Goal: Communication & Community: Answer question/provide support

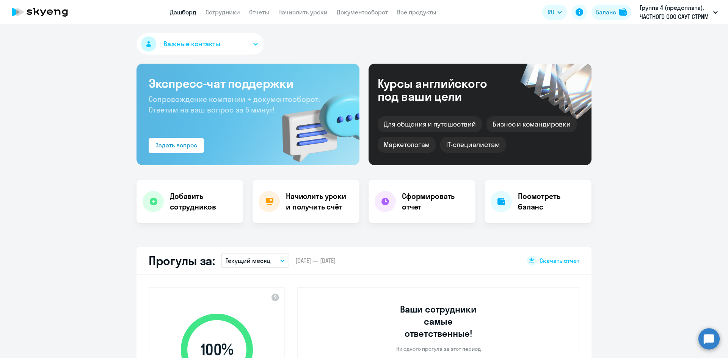
select select "30"
click at [198, 193] on h4 "Добавить сотрудников" at bounding box center [204, 201] width 68 height 21
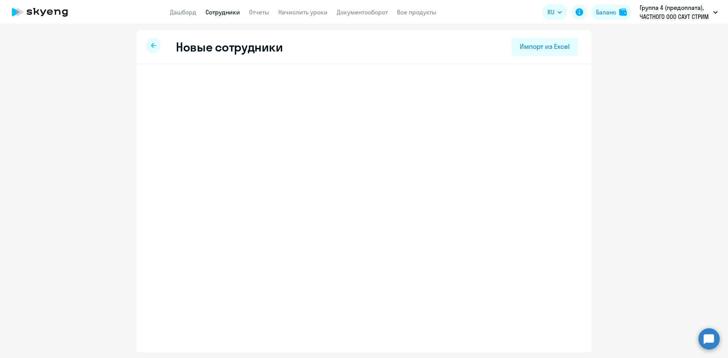
select select "english_adult_not_native_speaker"
select select "3"
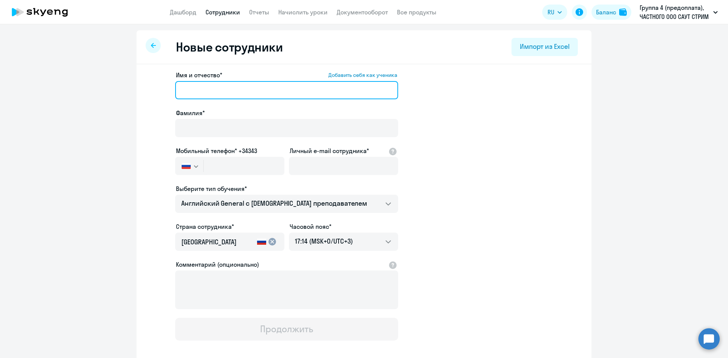
click at [188, 91] on input "Имя и отчество* Добавить себя как ученика" at bounding box center [286, 90] width 223 height 18
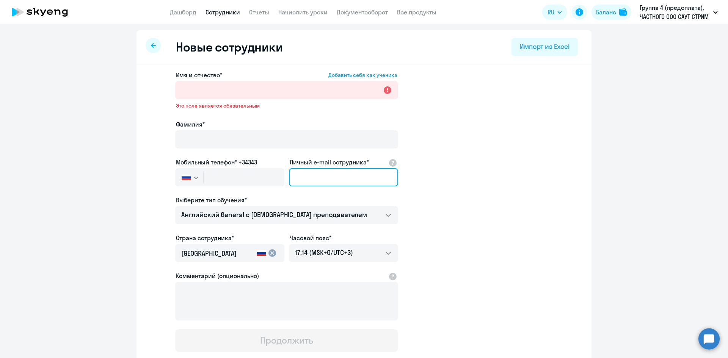
click at [310, 176] on input "Личный e-mail сотрудника*" at bounding box center [343, 177] width 109 height 18
paste input "[PERSON_NAME][EMAIL_ADDRESS][DOMAIN_NAME]"
type input "[PERSON_NAME][EMAIL_ADDRESS][DOMAIN_NAME]"
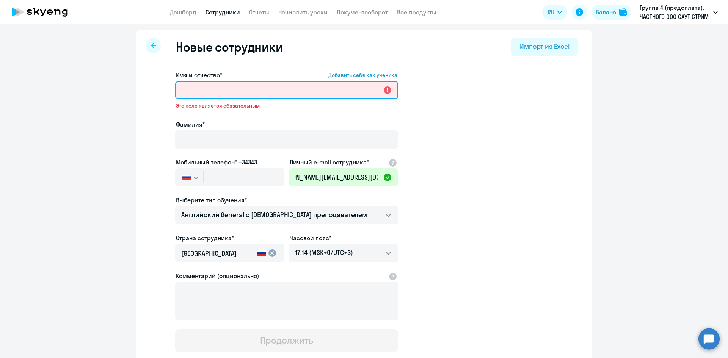
scroll to position [0, 0]
click at [184, 93] on input "Имя и отчество* Добавить себя как ученика" at bounding box center [286, 90] width 223 height 18
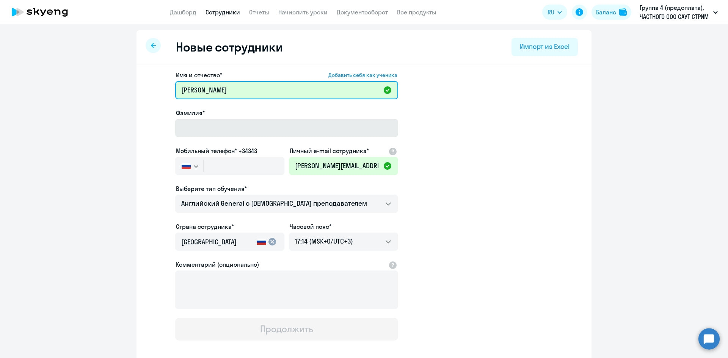
type input "[PERSON_NAME]"
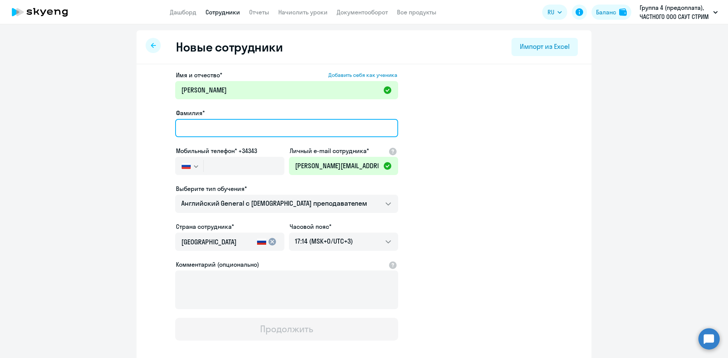
click at [181, 127] on input "Фамилия*" at bounding box center [286, 128] width 223 height 18
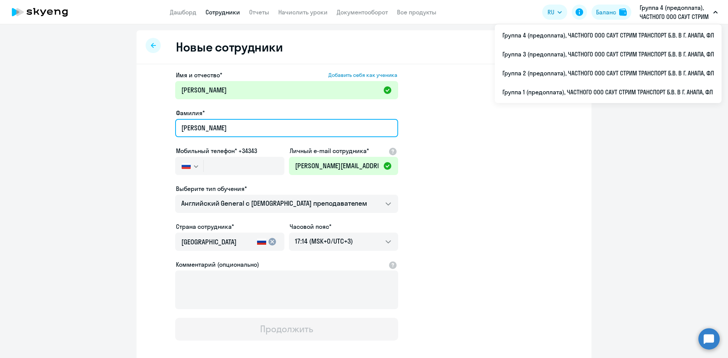
type input "[PERSON_NAME]"
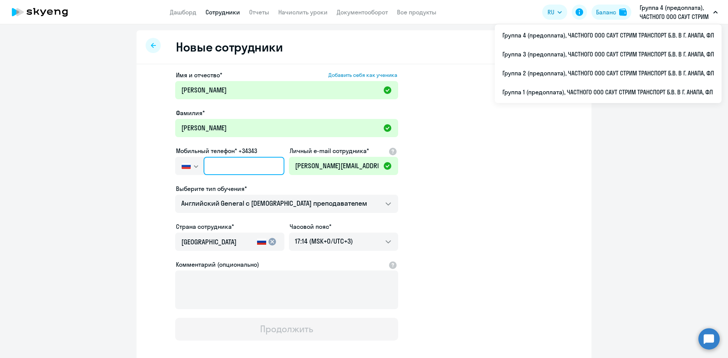
click at [214, 165] on input "text" at bounding box center [244, 166] width 81 height 18
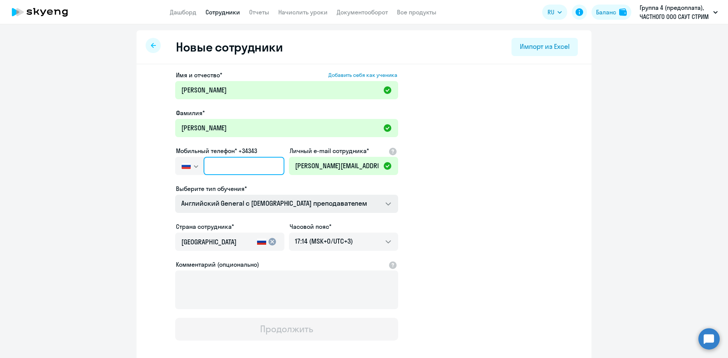
paste input "[PHONE_NUMBER]"
type input "[PHONE_NUMBER]"
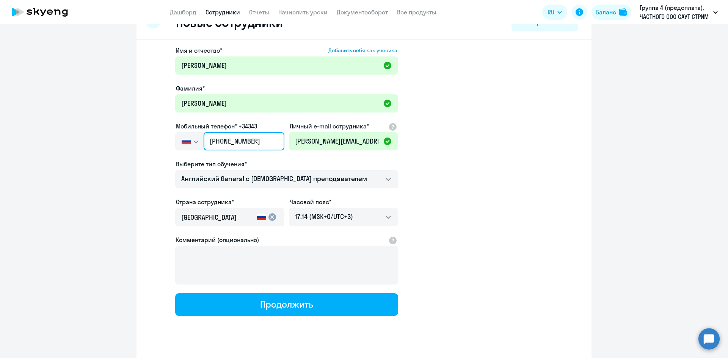
scroll to position [39, 0]
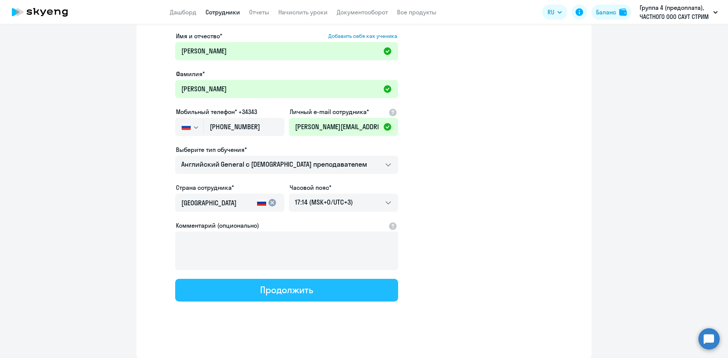
click at [278, 294] on div "Продолжить" at bounding box center [286, 290] width 53 height 12
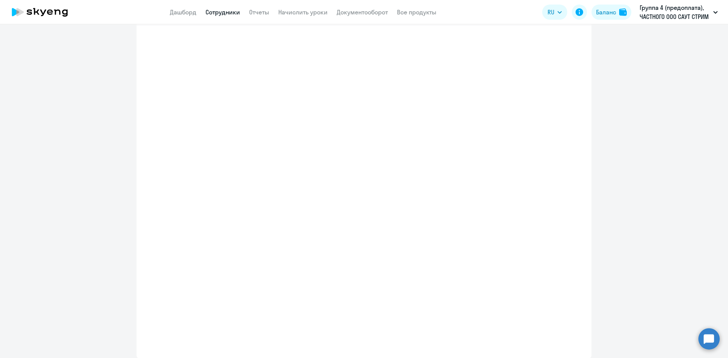
select select "english_adult_not_native_speaker"
select select "3"
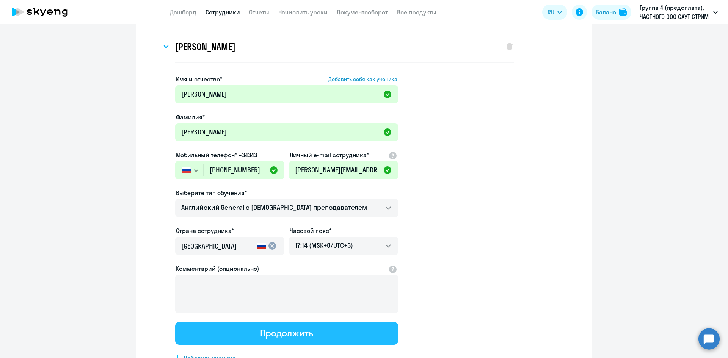
scroll to position [0, 0]
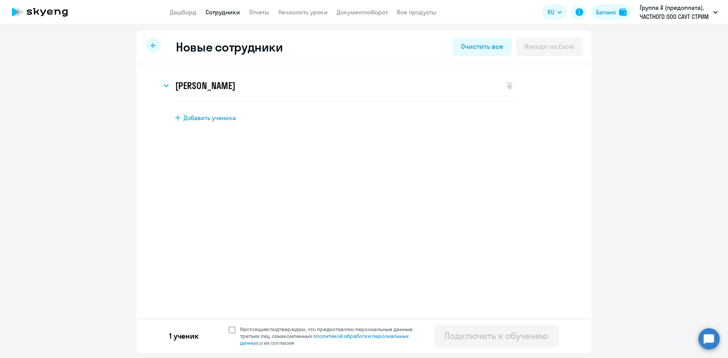
click at [231, 331] on span at bounding box center [232, 330] width 7 height 7
click at [229, 326] on input "Настоящим подтверждаю, что предоставляю персональные данные третьих лиц, ознако…" at bounding box center [228, 326] width 0 height 0
checkbox input "true"
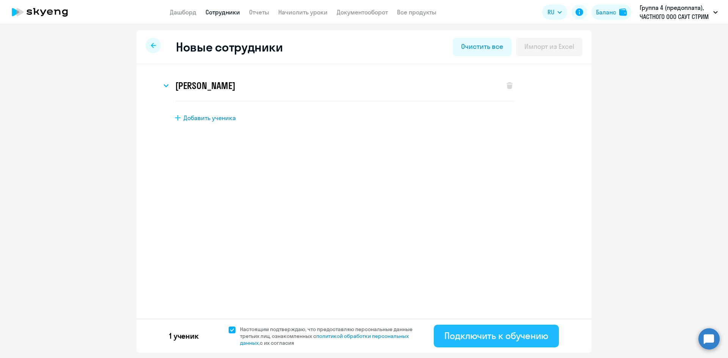
click at [485, 335] on div "Подключить к обучению" at bounding box center [497, 336] width 104 height 12
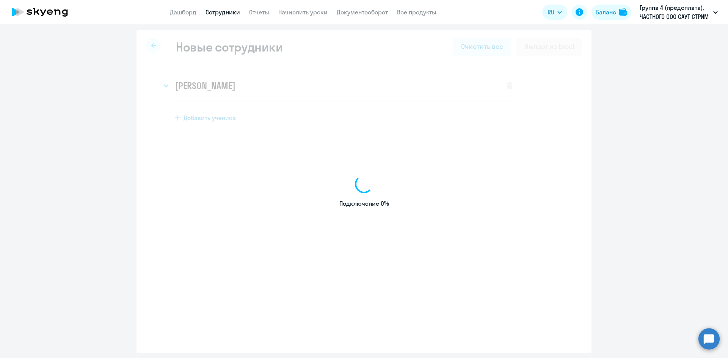
select select "english_adult_not_native_speaker"
select select "3"
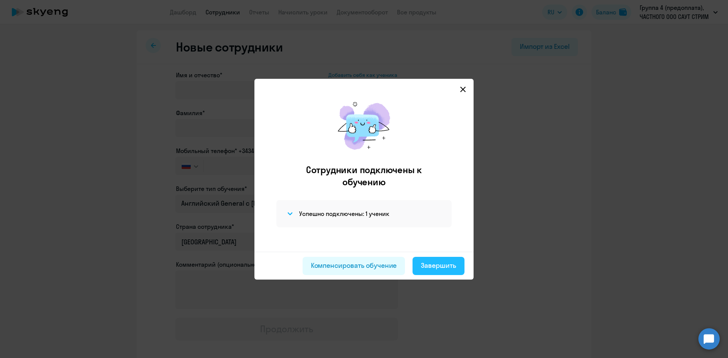
click at [439, 271] on button "Завершить" at bounding box center [439, 266] width 52 height 18
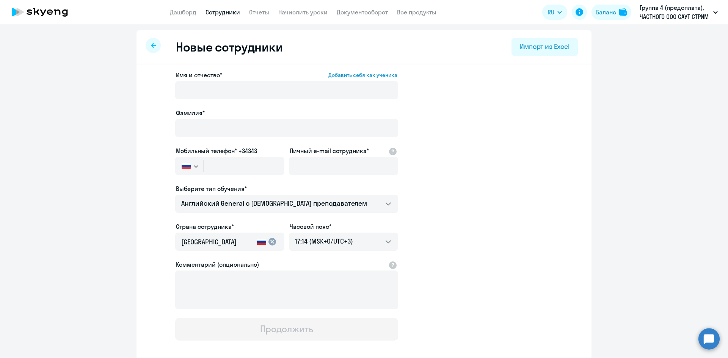
select select "30"
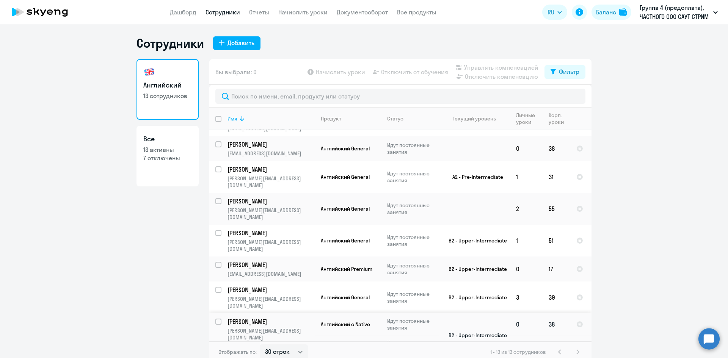
scroll to position [5, 0]
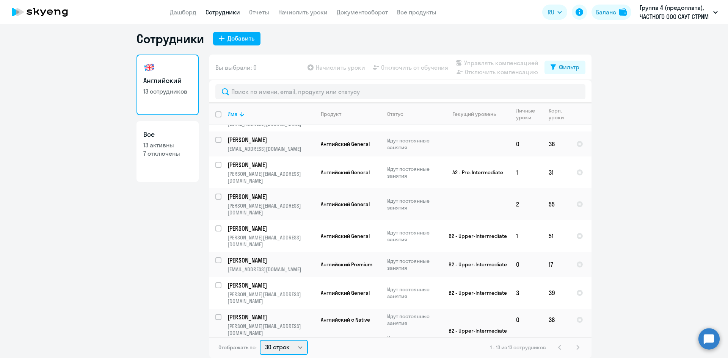
click at [299, 347] on select "30 строк 50 строк 100 строк" at bounding box center [284, 347] width 48 height 15
click at [260, 340] on select "30 строк 50 строк 100 строк" at bounding box center [284, 347] width 48 height 15
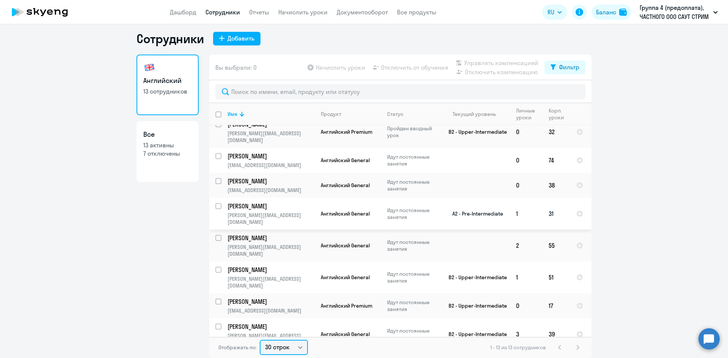
scroll to position [57, 0]
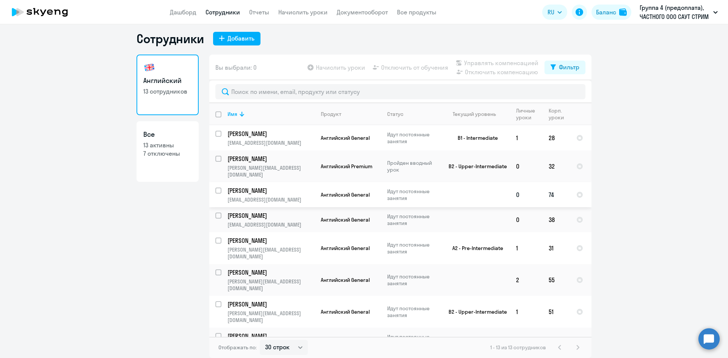
click at [247, 187] on p "[PERSON_NAME]" at bounding box center [271, 191] width 86 height 8
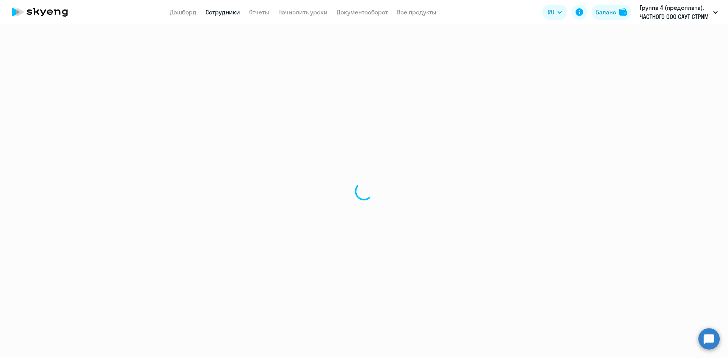
select select "english"
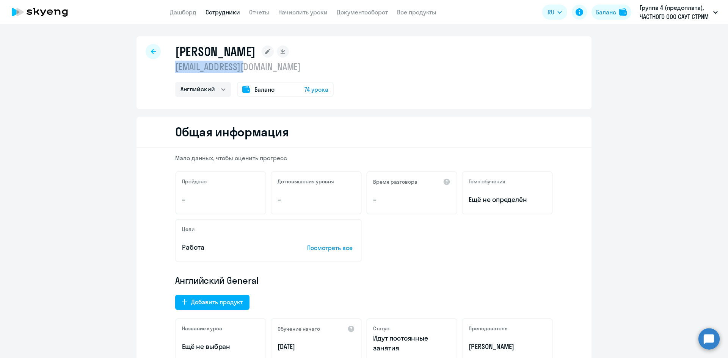
drag, startPoint x: 171, startPoint y: 67, endPoint x: 245, endPoint y: 67, distance: 73.2
click at [245, 67] on div "[PERSON_NAME] [EMAIL_ADDRESS][DOMAIN_NAME] Английский Баланс 74 урока" at bounding box center [364, 72] width 455 height 73
copy p "[EMAIL_ADDRESS][DOMAIN_NAME]"
click at [705, 338] on circle at bounding box center [709, 339] width 21 height 21
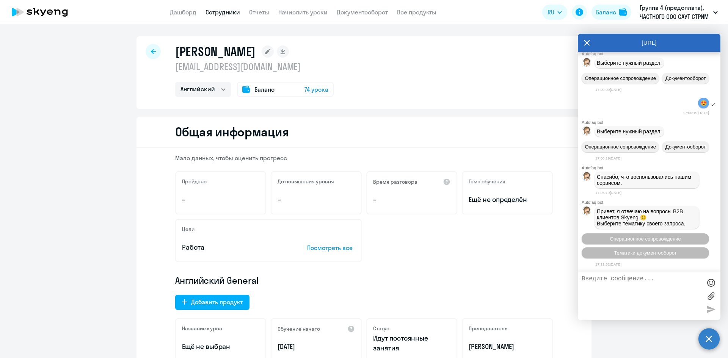
scroll to position [2835, 0]
click at [621, 240] on span "Операционное сопровождение" at bounding box center [645, 239] width 71 height 6
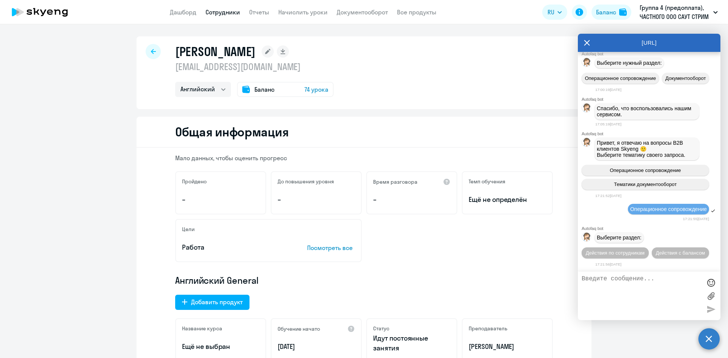
scroll to position [2918, 0]
click at [637, 250] on span "Действия по сотрудникам" at bounding box center [615, 253] width 59 height 6
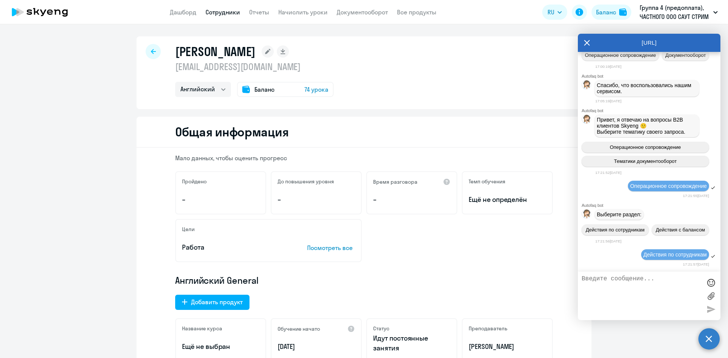
scroll to position [3030, 0]
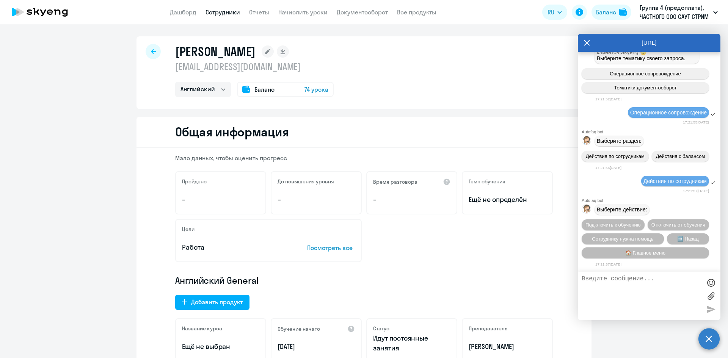
click at [583, 280] on textarea at bounding box center [642, 296] width 120 height 41
type textarea "соедените с оператором"
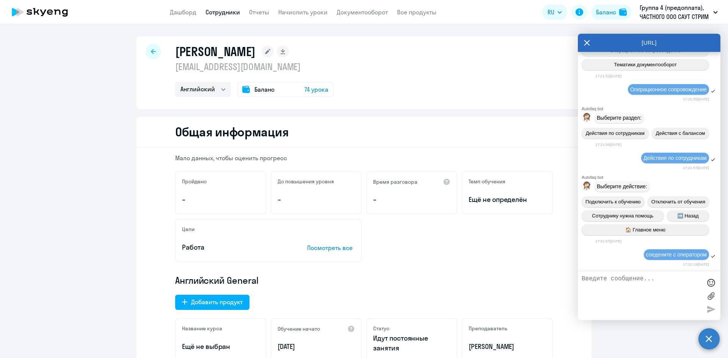
paste textarea "[EMAIL_ADDRESS][DOMAIN_NAME]"
click at [582, 277] on div "[EMAIL_ADDRESS][DOMAIN_NAME]" at bounding box center [649, 296] width 143 height 49
click at [582, 279] on textarea "[EMAIL_ADDRESS][DOMAIN_NAME]" at bounding box center [642, 296] width 120 height 41
click at [643, 292] on textarea "Просьба перенсти уроки от ученика [PERSON_NAME] [EMAIL_ADDRESS][DOMAIN_NAME]" at bounding box center [642, 296] width 120 height 41
type textarea "Просьба перенсти уроки от ученика [PERSON_NAME] [EMAIL_ADDRESS][DOMAIN_NAME] на…"
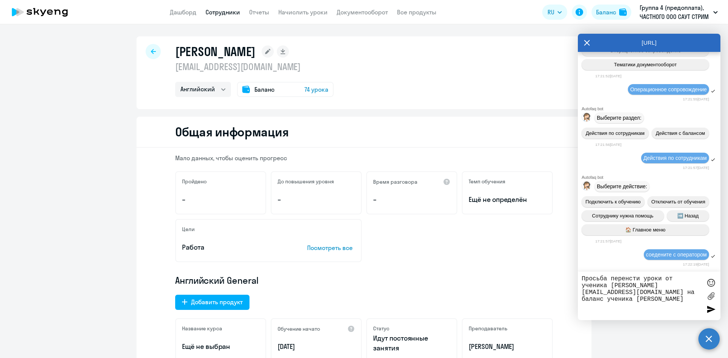
select select "30"
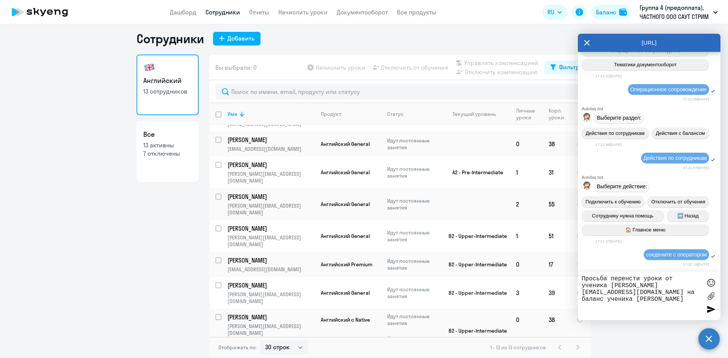
scroll to position [3095, 0]
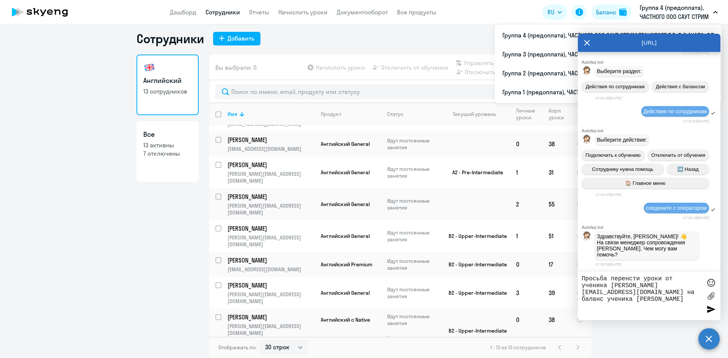
click at [679, 299] on textarea "Просьба перенсти уроки от ученика [PERSON_NAME] [EMAIL_ADDRESS][DOMAIN_NAME] на…" at bounding box center [642, 296] width 120 height 41
paste textarea "[PERSON_NAME][EMAIL_ADDRESS][DOMAIN_NAME]"
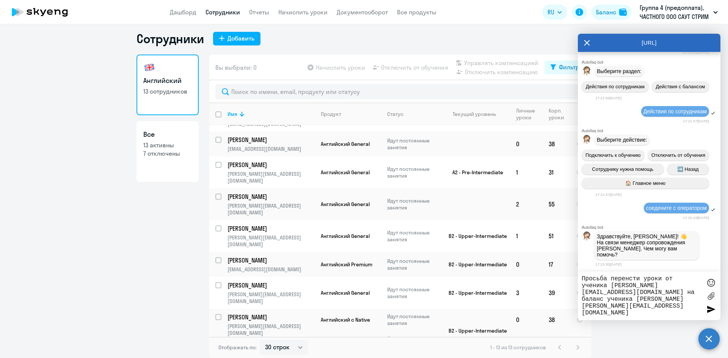
type textarea "Просьба перенсти уроки от ученика [PERSON_NAME] [EMAIL_ADDRESS][DOMAIN_NAME] на…"
click at [709, 338] on circle at bounding box center [709, 339] width 21 height 21
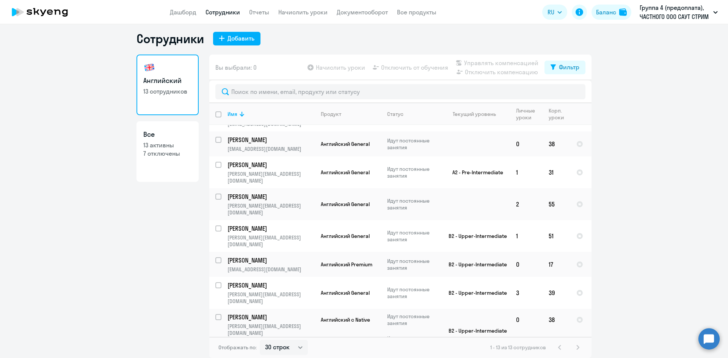
click at [704, 341] on circle at bounding box center [709, 339] width 21 height 21
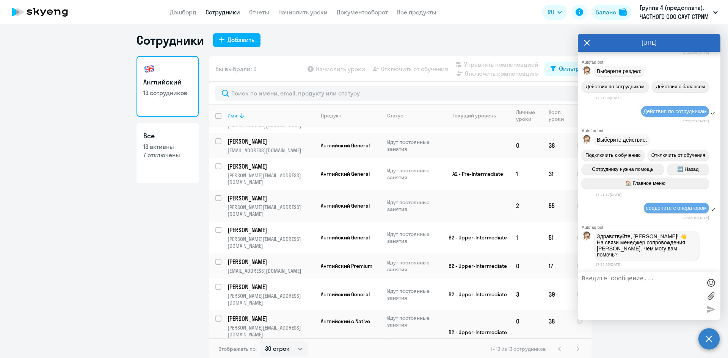
scroll to position [5, 0]
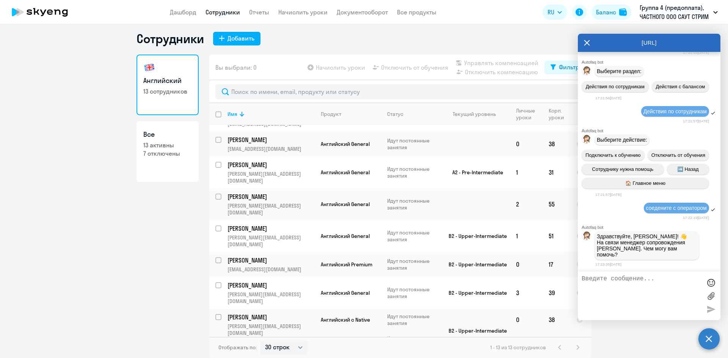
click at [621, 297] on textarea at bounding box center [642, 296] width 120 height 41
click at [616, 278] on textarea at bounding box center [642, 296] width 120 height 41
click at [695, 278] on textarea at bounding box center [642, 296] width 120 height 41
click at [600, 284] on textarea "Добрый день! Просьба перенести уроки [EMAIL_ADDRESS][DOMAIN_NAME]" at bounding box center [642, 296] width 120 height 41
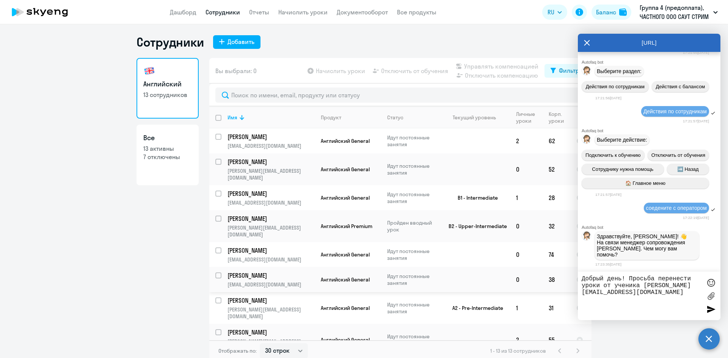
scroll to position [0, 0]
type textarea "Добрый день! Просьба перенести уроки от ученика [PERSON_NAME] [EMAIL_ADDRESS][D…"
click at [260, 258] on p "[EMAIL_ADDRESS][DOMAIN_NAME]" at bounding box center [271, 261] width 87 height 7
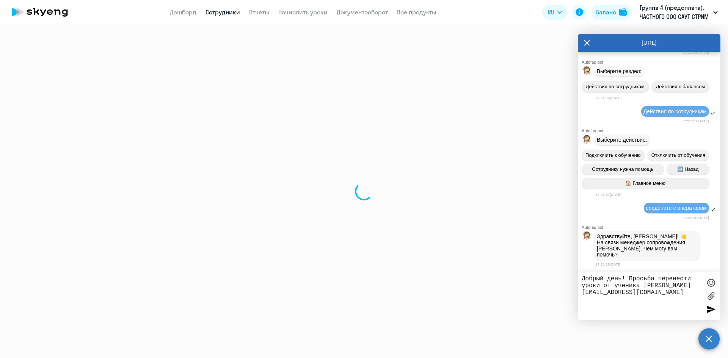
select select "english"
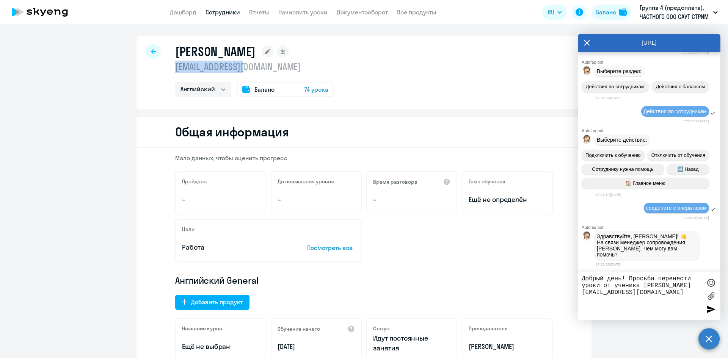
drag, startPoint x: 173, startPoint y: 67, endPoint x: 253, endPoint y: 67, distance: 80.4
click at [253, 67] on p "[EMAIL_ADDRESS][DOMAIN_NAME]" at bounding box center [254, 67] width 159 height 12
copy p "[EMAIL_ADDRESS][DOMAIN_NAME]"
click at [616, 295] on textarea "Добрый день! Просьба перенести уроки от ученика [PERSON_NAME] [EMAIL_ADDRESS][D…" at bounding box center [642, 296] width 120 height 41
paste textarea "[EMAIL_ADDRESS][DOMAIN_NAME]"
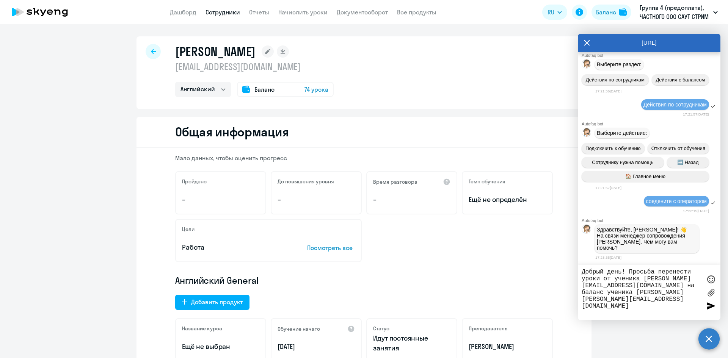
type textarea "Добрый день! Просьба перенести уроки от ученика [PERSON_NAME] [EMAIL_ADDRESS][D…"
click at [709, 308] on div at bounding box center [711, 305] width 11 height 11
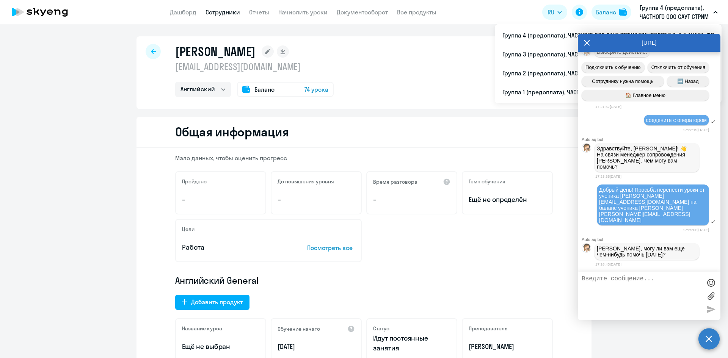
scroll to position [3177, 0]
click at [589, 274] on div at bounding box center [649, 296] width 143 height 49
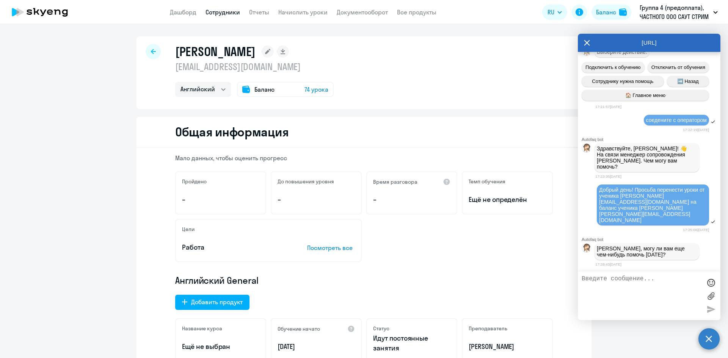
click at [582, 280] on textarea at bounding box center [642, 296] width 120 height 41
type textarea "Спасибо! Хорошего вечера!"
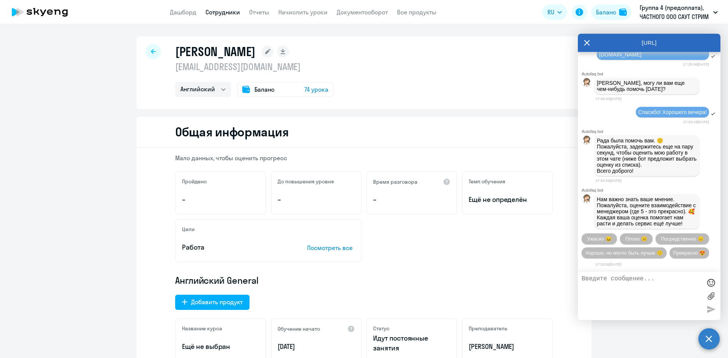
scroll to position [3373, 0]
click at [674, 255] on span "Прекрасно 😍" at bounding box center [690, 253] width 32 height 6
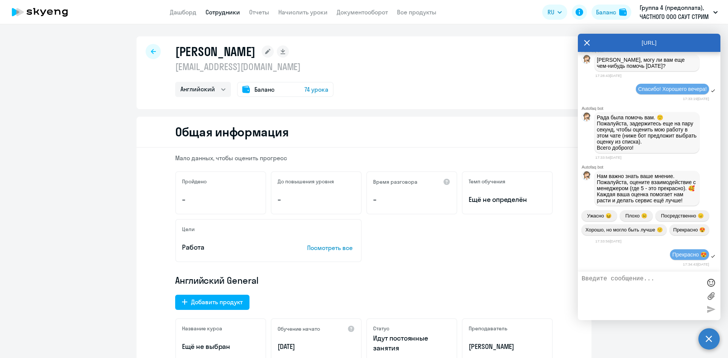
scroll to position [3450, 0]
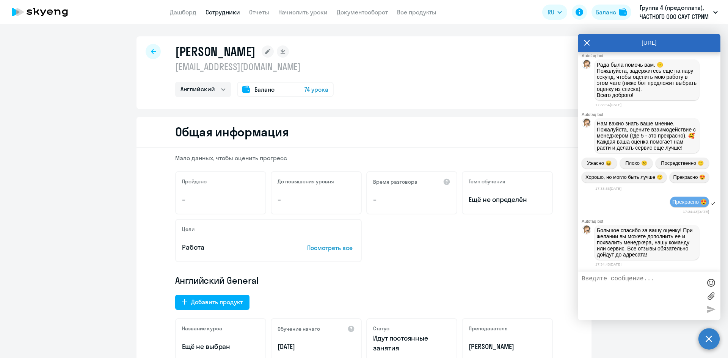
click at [710, 343] on circle at bounding box center [709, 339] width 21 height 21
